Goal: Navigation & Orientation: Find specific page/section

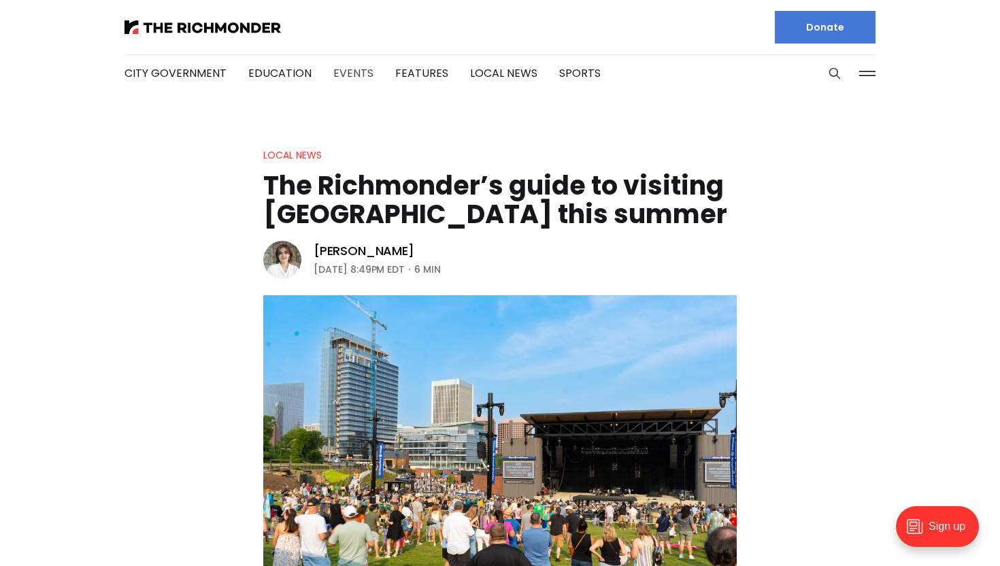
click at [360, 73] on link "Events" at bounding box center [353, 73] width 40 height 16
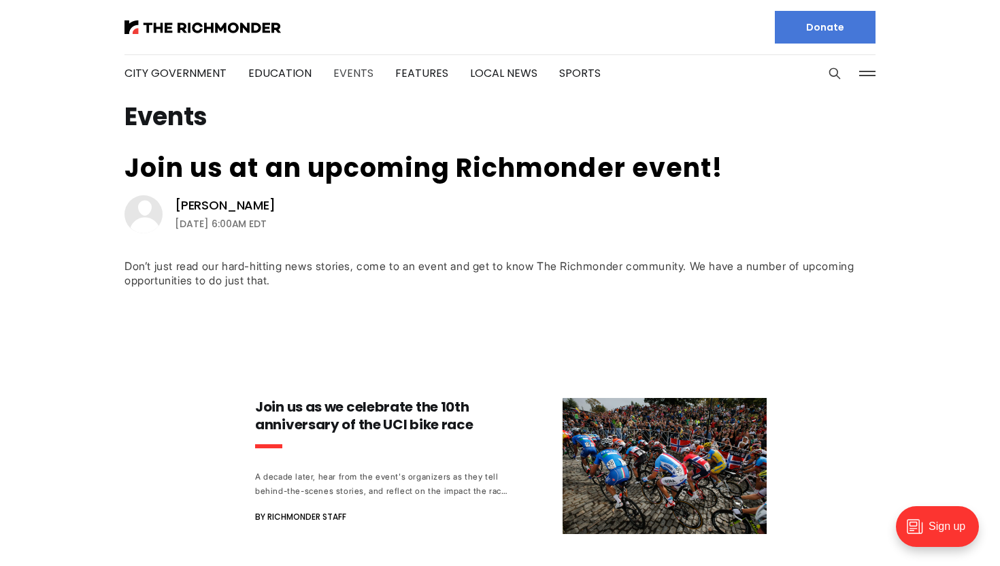
click at [343, 77] on link "Events" at bounding box center [353, 73] width 40 height 16
click at [333, 67] on link "Events" at bounding box center [353, 73] width 40 height 16
